Goal: Obtain resource: Obtain resource

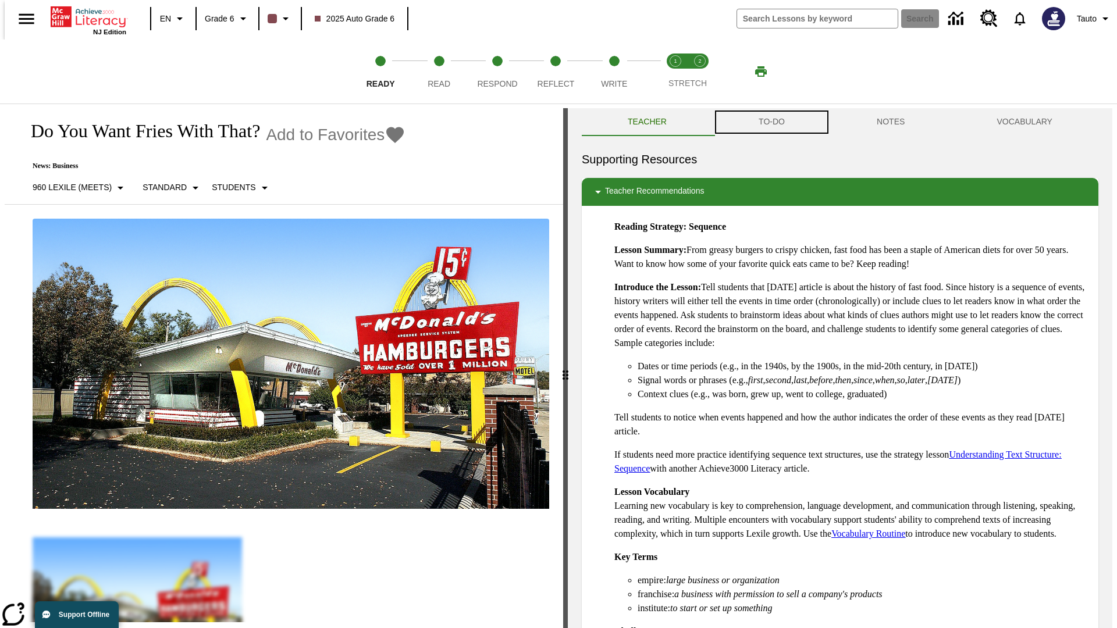
click at [771, 122] on button "TO-DO" at bounding box center [772, 122] width 118 height 28
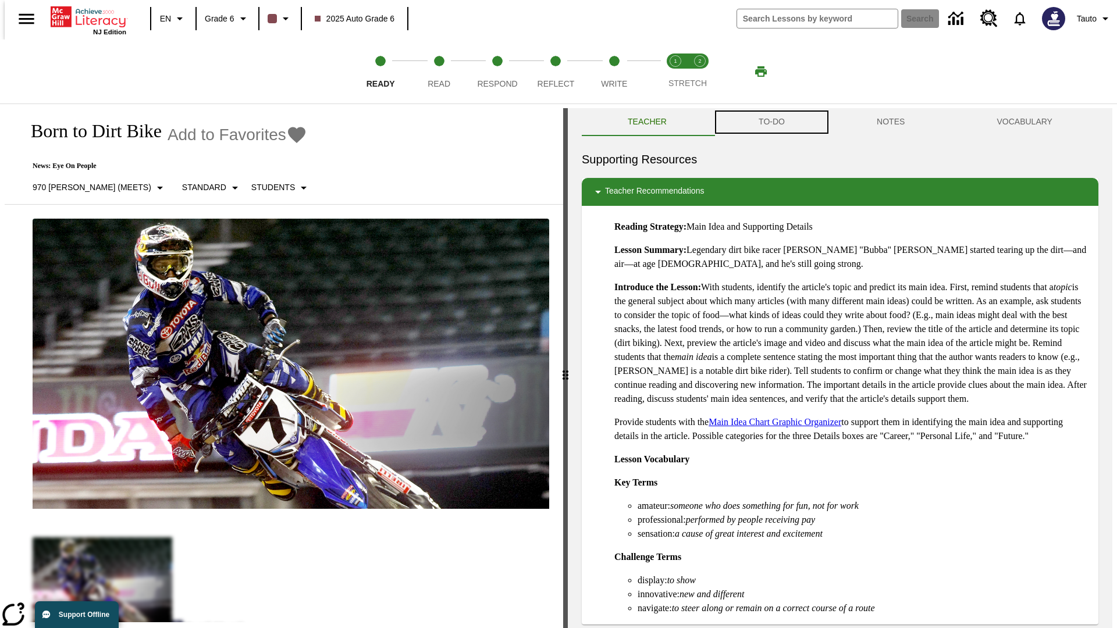
click at [771, 122] on button "TO-DO" at bounding box center [772, 122] width 118 height 28
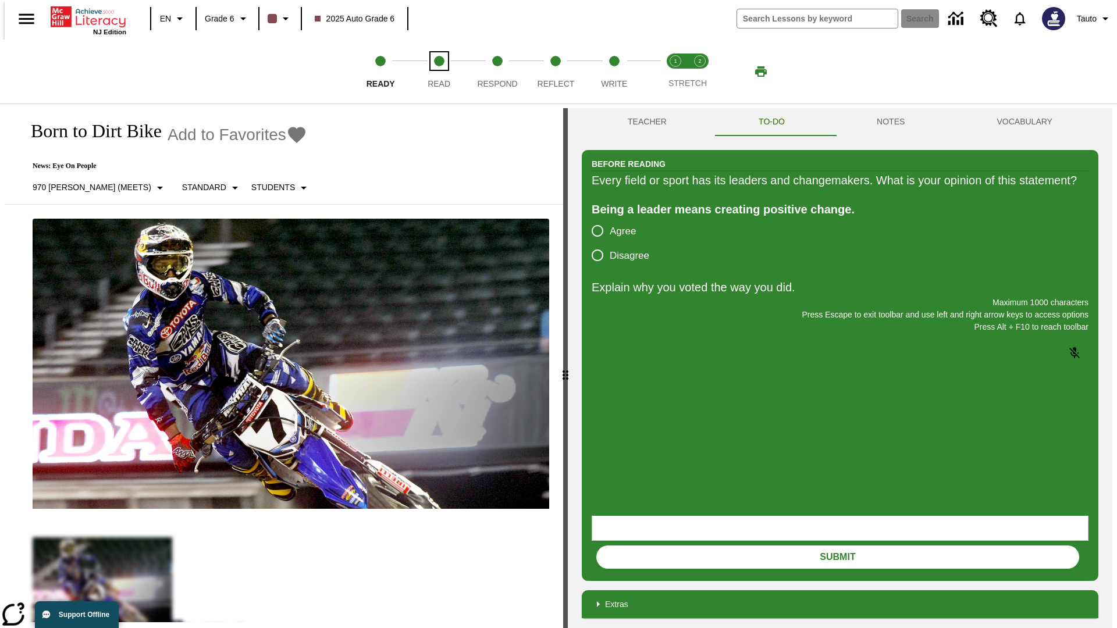
click at [439, 72] on span "Read" at bounding box center [439, 79] width 23 height 21
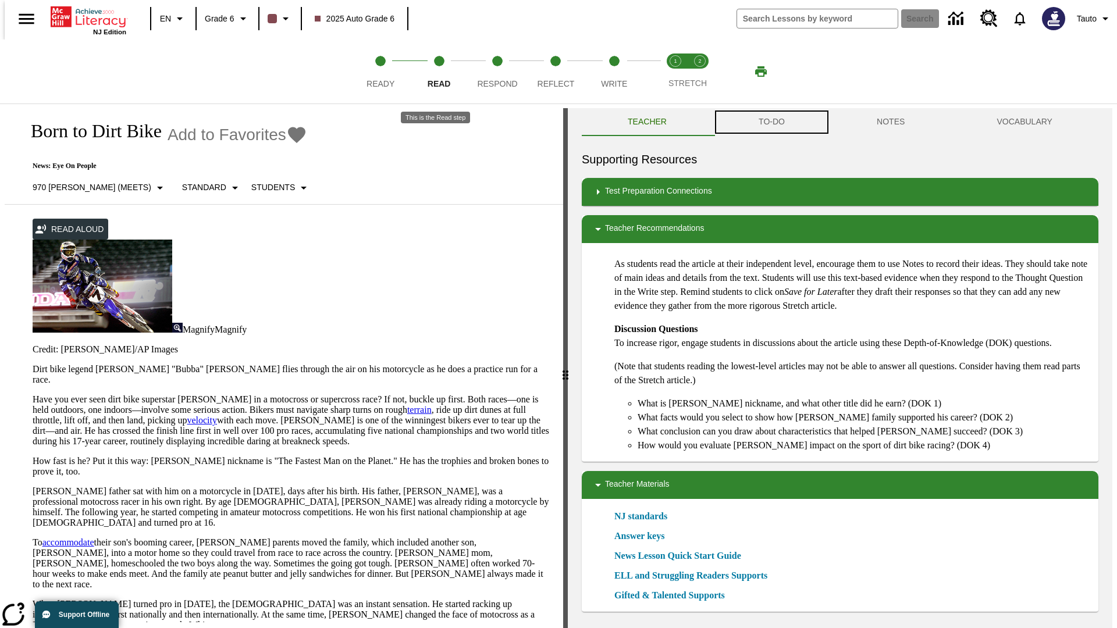
scroll to position [1, 0]
click at [771, 122] on button "TO-DO" at bounding box center [772, 122] width 118 height 28
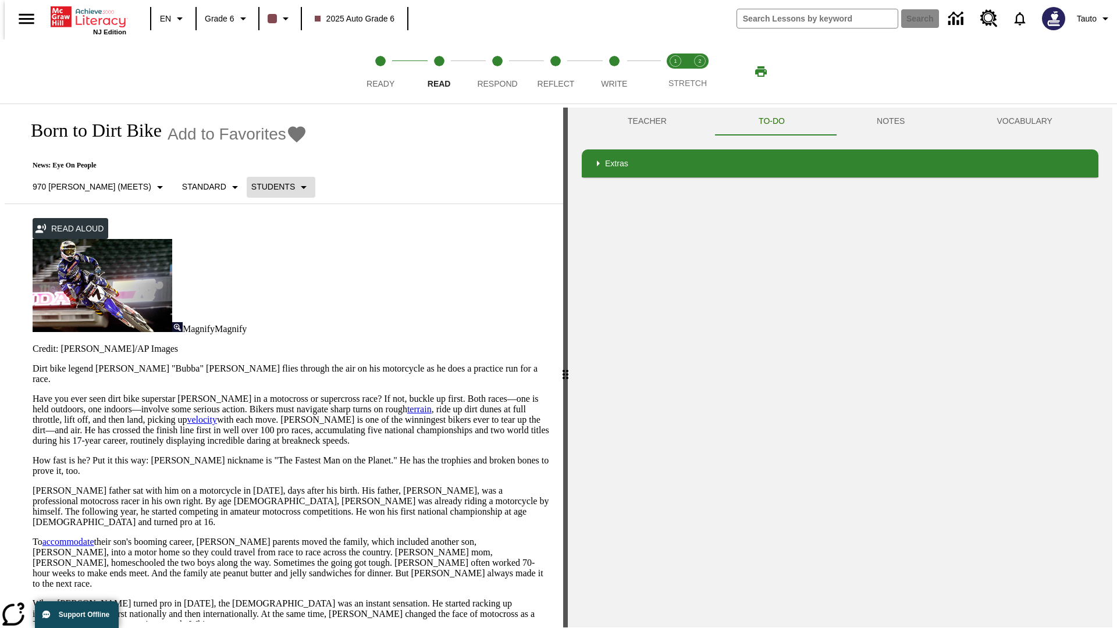
click at [251, 187] on p "Students" at bounding box center [273, 187] width 44 height 12
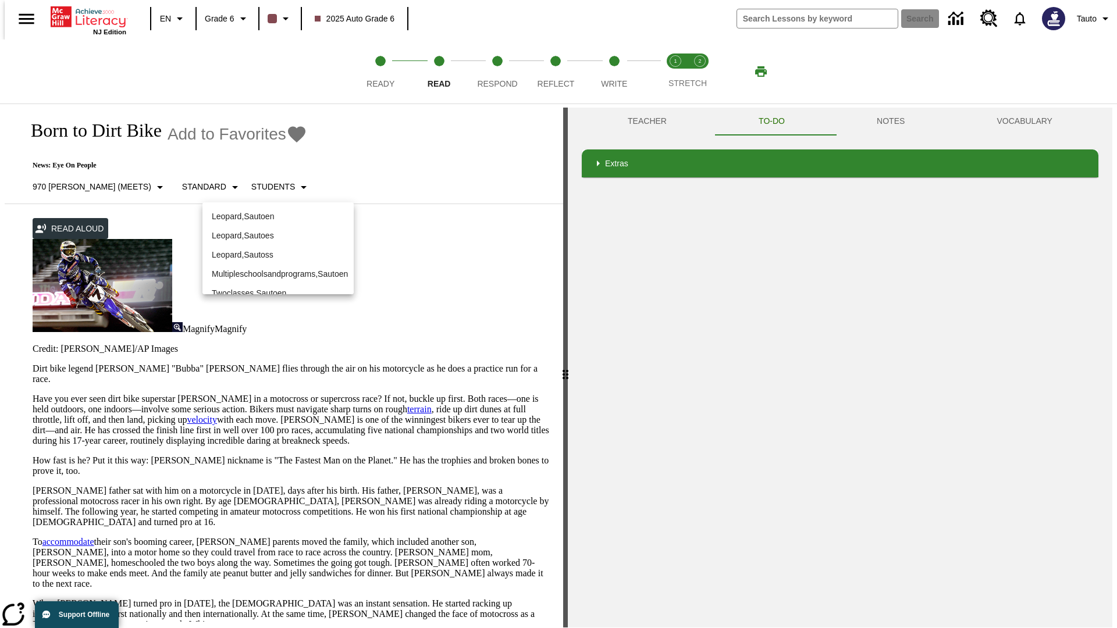
click at [269, 211] on p "Leopard , Sautoen" at bounding box center [278, 217] width 133 height 12
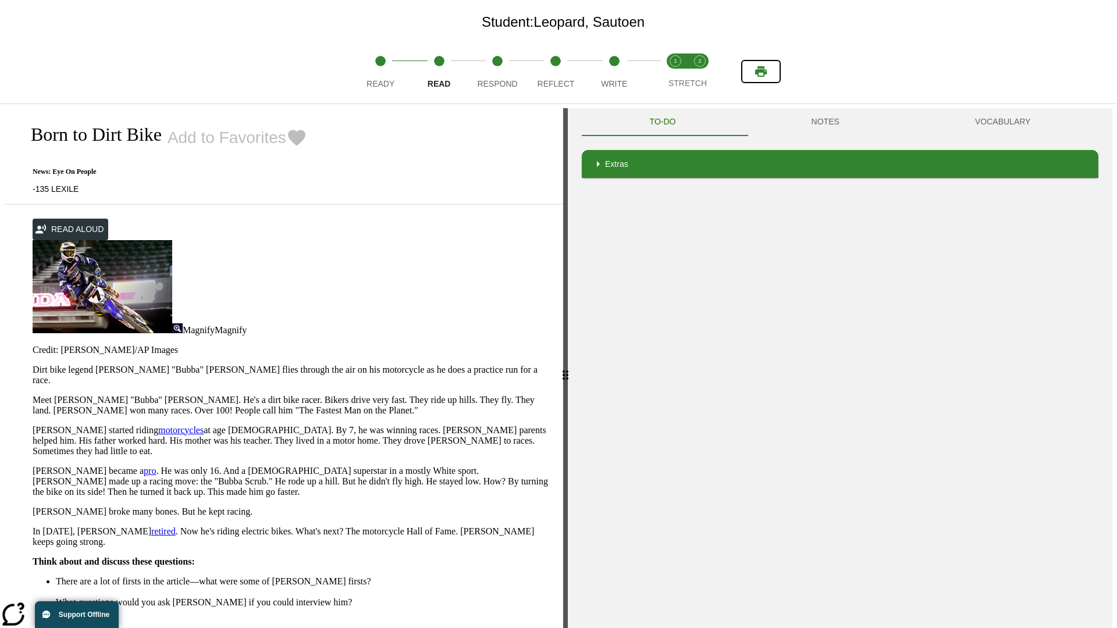
click at [761, 72] on icon "Print" at bounding box center [761, 71] width 12 height 10
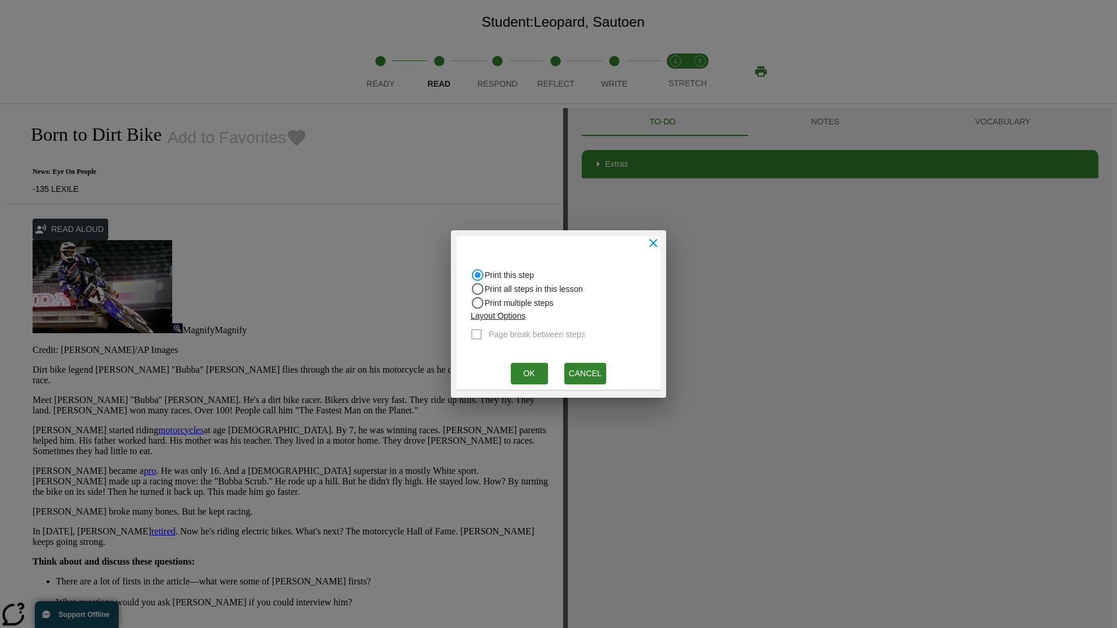
click at [478, 289] on input "Print all steps in this lesson" at bounding box center [478, 289] width 14 height 14
radio input "true"
radio input "false"
checkbox input "true"
click at [529, 373] on button "Ok" at bounding box center [529, 374] width 37 height 22
